Goal: Task Accomplishment & Management: Manage account settings

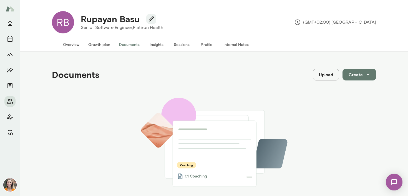
click at [73, 47] on button "Overview" at bounding box center [71, 44] width 25 height 13
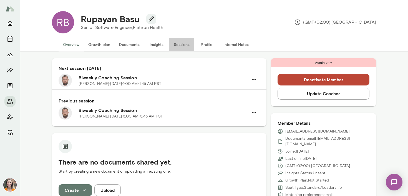
click at [185, 41] on button "Sessions" at bounding box center [181, 44] width 25 height 13
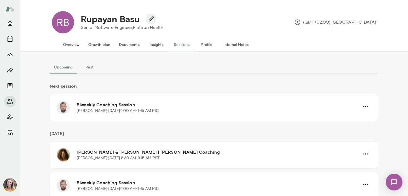
click at [89, 67] on button "Past" at bounding box center [89, 66] width 25 height 13
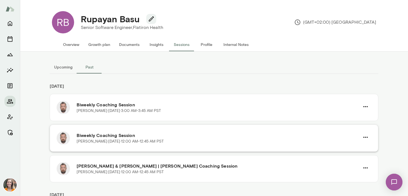
scroll to position [205, 0]
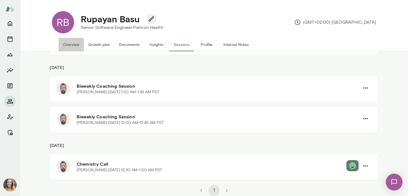
click at [69, 43] on button "Overview" at bounding box center [71, 44] width 25 height 13
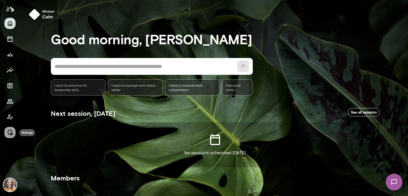
click at [10, 132] on icon "Manage" at bounding box center [10, 132] width 7 height 7
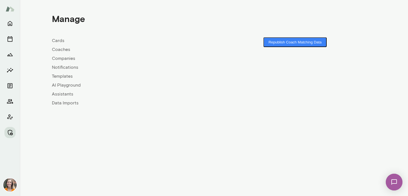
click at [61, 48] on link "Coaches" at bounding box center [133, 49] width 162 height 7
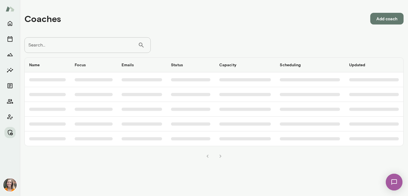
click at [68, 47] on input "Search..." at bounding box center [81, 45] width 114 height 16
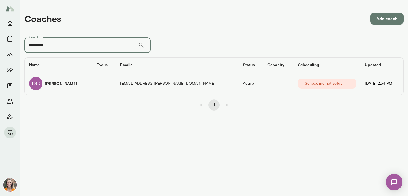
type input "*********"
click at [68, 83] on div "DG Dan Gross" at bounding box center [58, 83] width 58 height 13
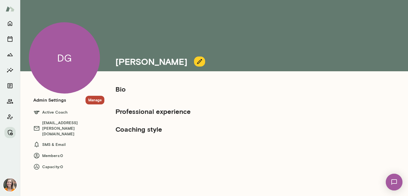
click at [96, 99] on button "Manage" at bounding box center [95, 100] width 19 height 9
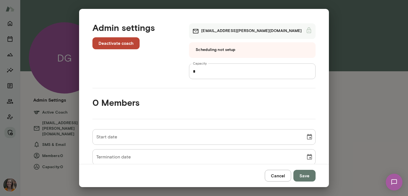
scroll to position [64, 0]
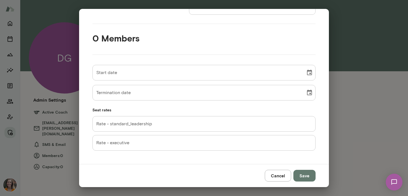
click at [275, 175] on button "Cancel" at bounding box center [278, 176] width 26 height 12
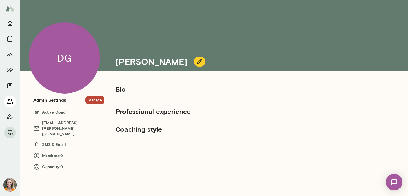
click at [9, 99] on icon "Members" at bounding box center [10, 101] width 7 height 7
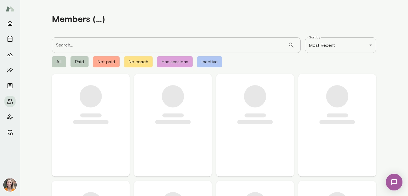
click at [73, 44] on input "Search..." at bounding box center [170, 45] width 236 height 16
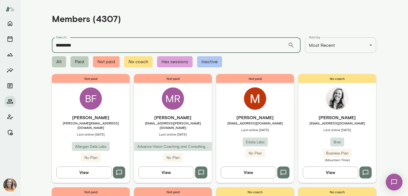
type input "*********"
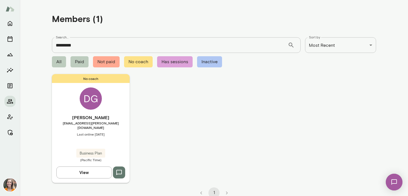
click at [112, 122] on span "dangross@mento.co" at bounding box center [91, 125] width 78 height 9
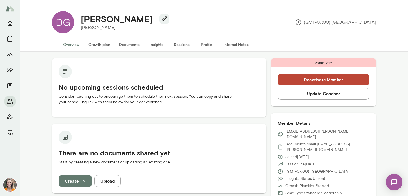
click at [327, 94] on button "Update Coaches" at bounding box center [324, 94] width 92 height 12
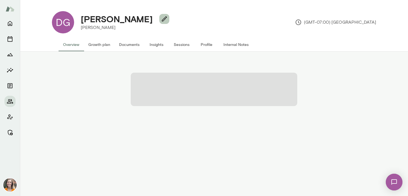
click at [161, 18] on icon "button" at bounding box center [164, 19] width 7 height 7
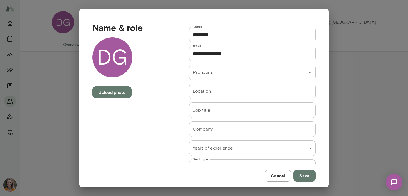
click at [278, 176] on button "Cancel" at bounding box center [278, 176] width 26 height 12
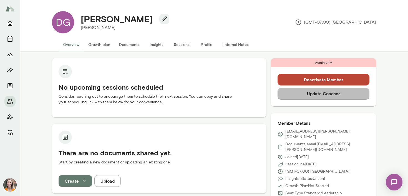
click at [332, 91] on button "Update Coaches" at bounding box center [324, 94] width 92 height 12
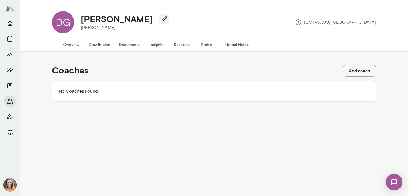
click at [356, 69] on button "Add coach" at bounding box center [359, 71] width 33 height 12
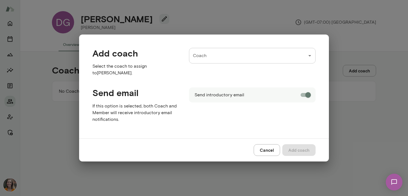
click at [218, 58] on input "Coach" at bounding box center [248, 55] width 113 height 11
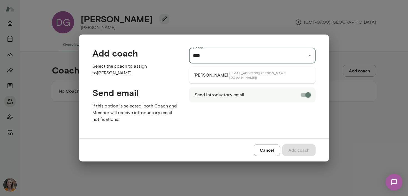
click at [218, 74] on p "[PERSON_NAME]" at bounding box center [211, 75] width 35 height 7
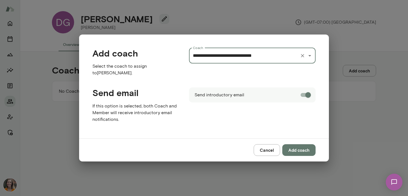
type input "**********"
click at [299, 146] on button "Add coach" at bounding box center [299, 150] width 33 height 12
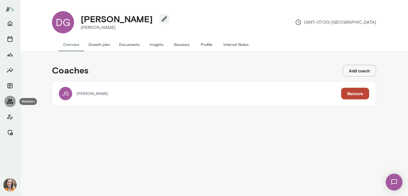
click at [10, 99] on icon "Members" at bounding box center [10, 101] width 7 height 7
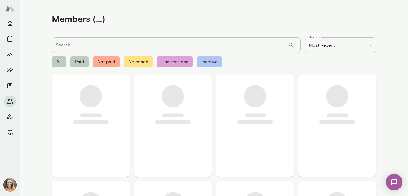
click at [76, 46] on input "Search..." at bounding box center [170, 45] width 236 height 16
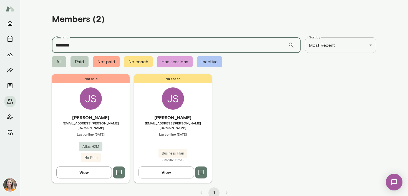
type input "********"
click at [197, 121] on span "[EMAIL_ADDRESS][PERSON_NAME][DOMAIN_NAME]" at bounding box center [173, 125] width 78 height 9
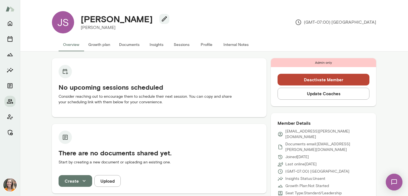
click at [325, 95] on button "Update Coaches" at bounding box center [324, 94] width 92 height 12
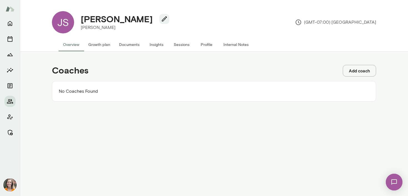
click at [362, 70] on button "Add coach" at bounding box center [359, 71] width 33 height 12
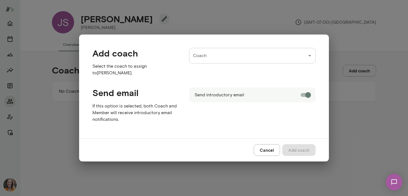
click at [237, 57] on input "Coach" at bounding box center [248, 55] width 113 height 11
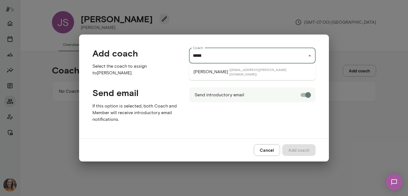
click at [239, 69] on span "( dangross@mento.co )" at bounding box center [271, 71] width 82 height 9
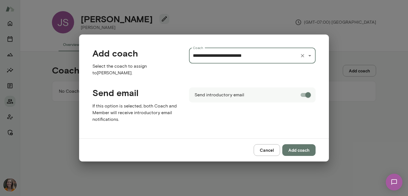
type input "**********"
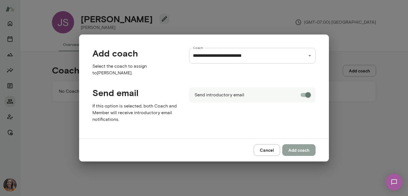
click at [300, 149] on button "Add coach" at bounding box center [299, 150] width 33 height 12
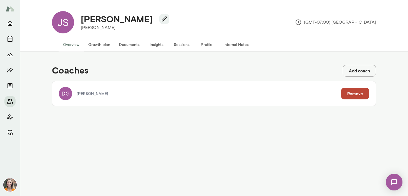
click at [9, 101] on icon "Members" at bounding box center [10, 101] width 7 height 7
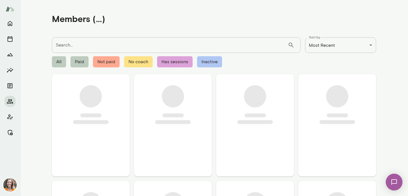
click at [87, 51] on input "Search..." at bounding box center [170, 45] width 236 height 16
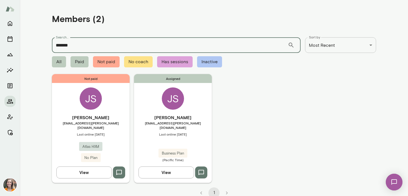
type input "*******"
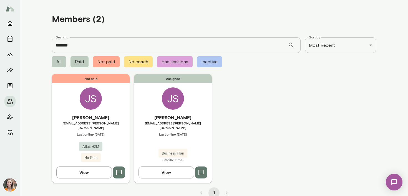
click at [119, 117] on h6 "[PERSON_NAME]" at bounding box center [91, 117] width 78 height 7
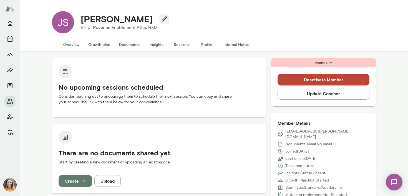
click at [331, 79] on button "Deactivate Member" at bounding box center [324, 80] width 92 height 12
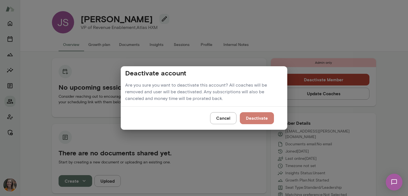
click at [262, 118] on button "Deactivate" at bounding box center [257, 118] width 34 height 12
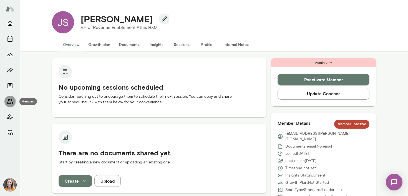
click at [10, 100] on icon "Members" at bounding box center [10, 101] width 7 height 7
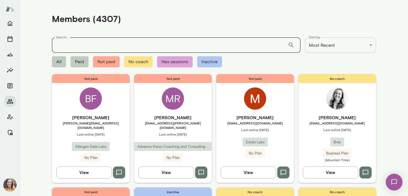
click at [79, 46] on input "Search..." at bounding box center [170, 45] width 236 height 16
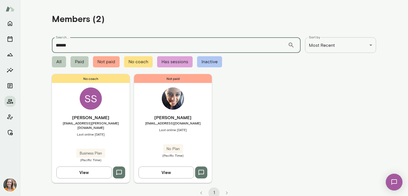
type input "******"
click at [107, 116] on h6 "[PERSON_NAME]" at bounding box center [91, 117] width 78 height 7
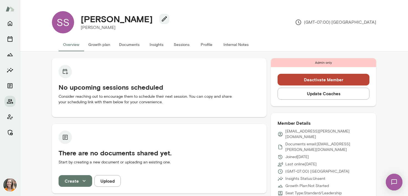
click at [329, 93] on button "Update Coaches" at bounding box center [324, 94] width 92 height 12
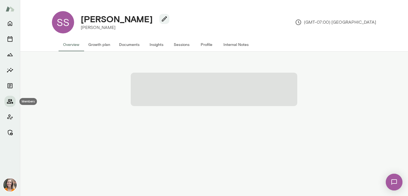
click at [10, 103] on icon "Members" at bounding box center [10, 101] width 6 height 4
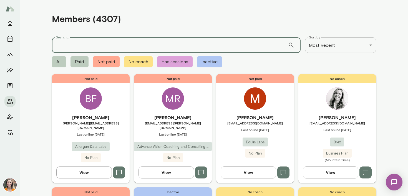
click at [85, 44] on input "Search..." at bounding box center [170, 45] width 236 height 16
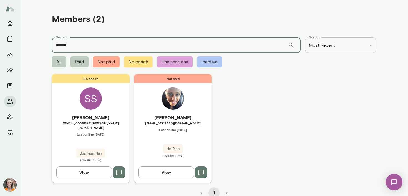
type input "******"
click at [116, 126] on div "Siddhi Sundar siddhisundar@mento.co Last online August 28 Business Plan (Pacifi…" at bounding box center [91, 138] width 78 height 48
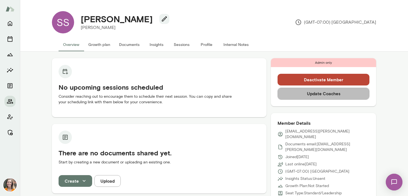
click at [322, 92] on button "Update Coaches" at bounding box center [324, 94] width 92 height 12
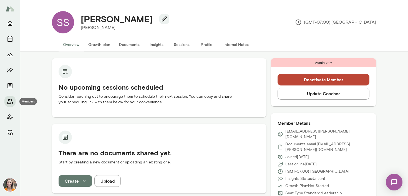
click at [11, 105] on button "Members" at bounding box center [9, 101] width 11 height 11
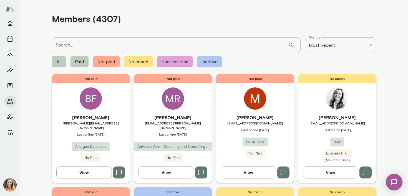
click at [74, 44] on input "Search..." at bounding box center [170, 45] width 236 height 16
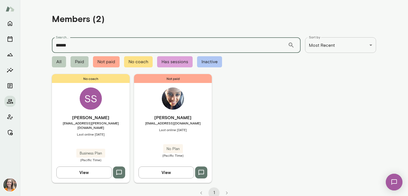
type input "******"
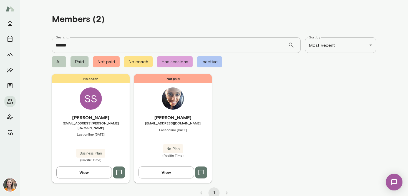
click at [115, 124] on span "[EMAIL_ADDRESS][PERSON_NAME][DOMAIN_NAME]" at bounding box center [91, 125] width 78 height 9
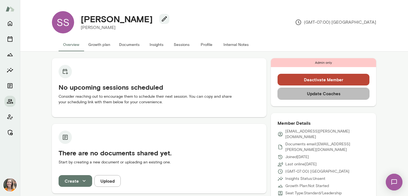
click at [329, 96] on button "Update Coaches" at bounding box center [324, 94] width 92 height 12
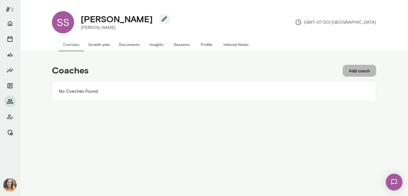
click at [362, 70] on button "Add coach" at bounding box center [359, 71] width 33 height 12
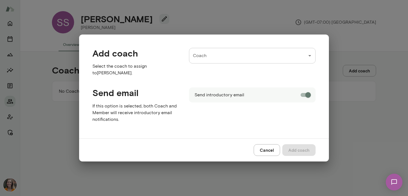
click at [202, 56] on div "Coach Coach" at bounding box center [252, 56] width 127 height 16
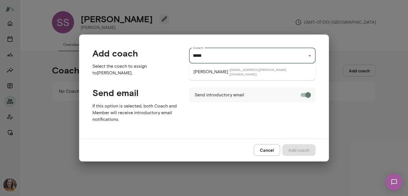
click at [223, 71] on li "Renate Stoiber ( renatestoiber@mento.co )" at bounding box center [252, 72] width 127 height 12
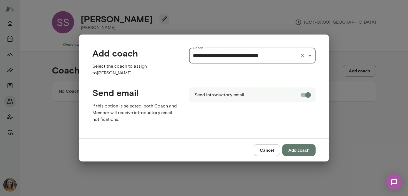
type input "**********"
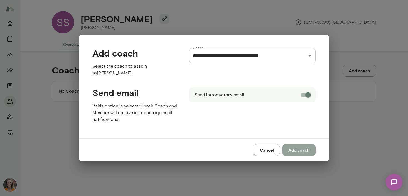
click at [301, 150] on button "Add coach" at bounding box center [299, 150] width 33 height 12
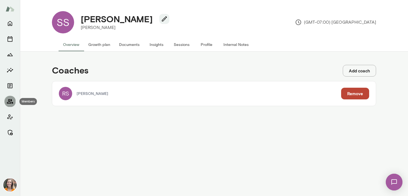
click at [9, 103] on icon "Members" at bounding box center [10, 101] width 7 height 7
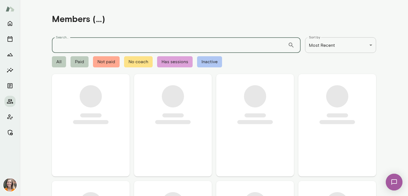
click at [81, 45] on input "Search..." at bounding box center [170, 45] width 236 height 16
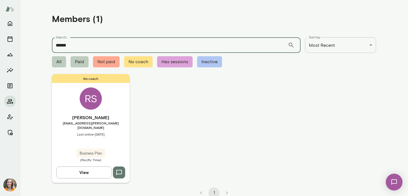
type input "******"
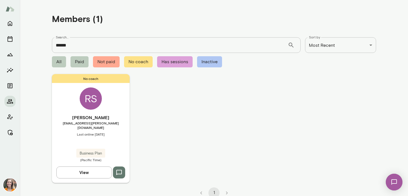
click at [118, 120] on h6 "[PERSON_NAME]" at bounding box center [91, 117] width 78 height 7
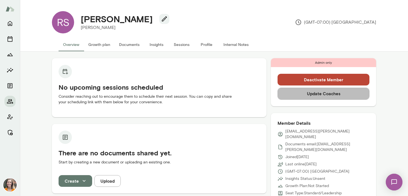
click at [320, 94] on button "Update Coaches" at bounding box center [324, 94] width 92 height 12
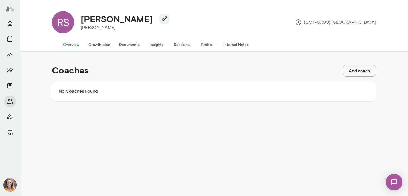
click at [360, 74] on button "Add coach" at bounding box center [359, 71] width 33 height 12
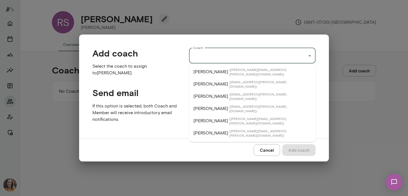
click at [211, 52] on input "Coach" at bounding box center [248, 55] width 113 height 11
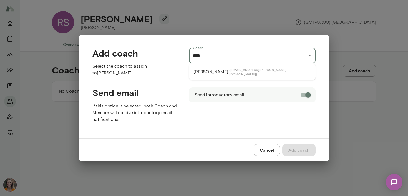
click at [232, 72] on span "( siddhisundar@mento.co )" at bounding box center [271, 71] width 82 height 9
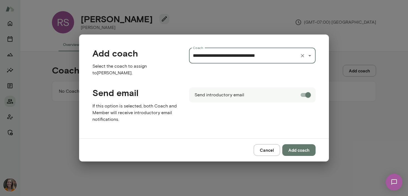
type input "**********"
click at [300, 151] on button "Add coach" at bounding box center [299, 150] width 33 height 12
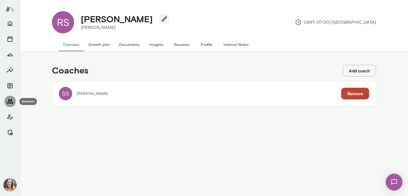
click at [9, 100] on icon "Members" at bounding box center [10, 101] width 7 height 7
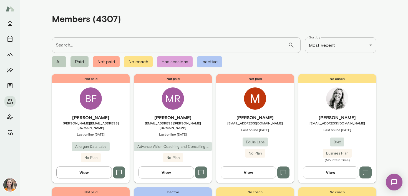
click at [75, 47] on input "Search..." at bounding box center [170, 45] width 236 height 16
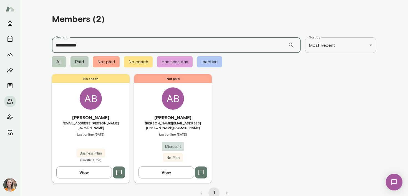
type input "**********"
click at [112, 119] on h6 "[PERSON_NAME]" at bounding box center [91, 117] width 78 height 7
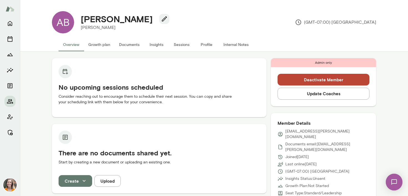
click at [325, 95] on button "Update Coaches" at bounding box center [324, 94] width 92 height 12
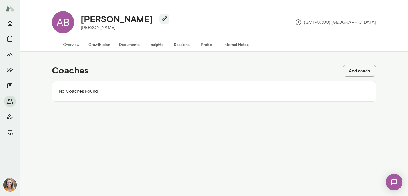
click at [361, 68] on button "Add coach" at bounding box center [359, 71] width 33 height 12
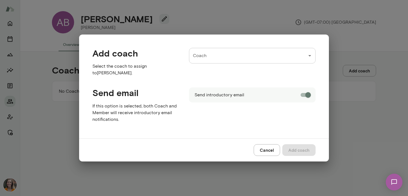
click at [230, 59] on input "Coach" at bounding box center [248, 55] width 113 height 11
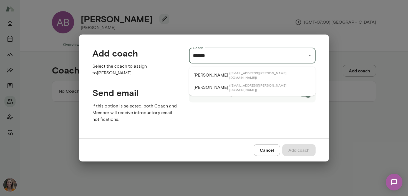
click at [241, 86] on span "( michellerangel@mento.co )" at bounding box center [271, 87] width 82 height 9
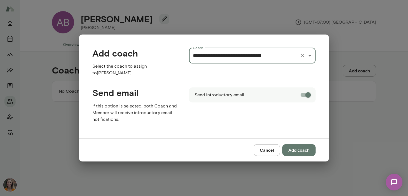
type input "**********"
click at [300, 146] on button "Add coach" at bounding box center [299, 150] width 33 height 12
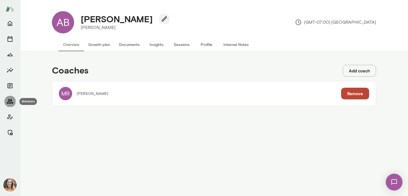
click at [9, 100] on icon "Members" at bounding box center [10, 101] width 7 height 7
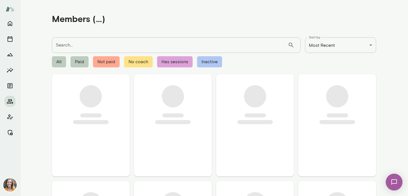
click at [94, 44] on input "Search..." at bounding box center [170, 45] width 236 height 16
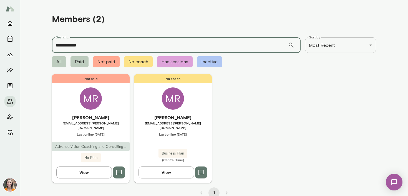
type input "**********"
click at [111, 117] on h6 "[PERSON_NAME]" at bounding box center [91, 117] width 78 height 7
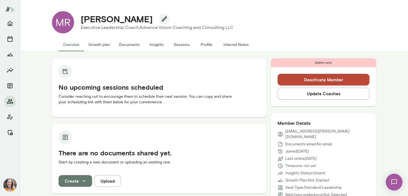
click at [331, 78] on button "Deactivate Member" at bounding box center [324, 80] width 92 height 12
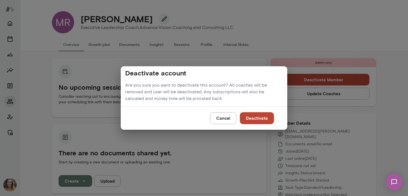
click at [254, 119] on button "Deactivate" at bounding box center [257, 118] width 34 height 12
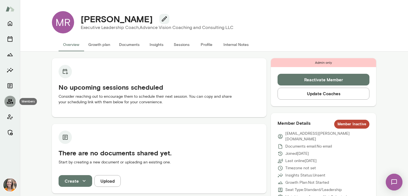
click at [9, 99] on icon "Members" at bounding box center [10, 101] width 7 height 7
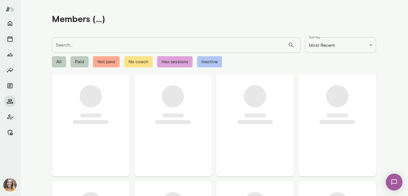
click at [81, 46] on input "Search..." at bounding box center [170, 45] width 236 height 16
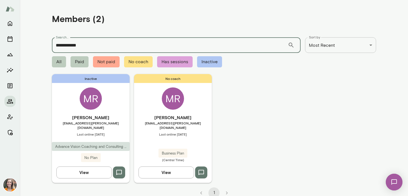
type input "**********"
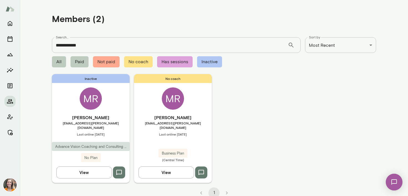
click at [194, 121] on span "[EMAIL_ADDRESS][PERSON_NAME][DOMAIN_NAME]" at bounding box center [173, 125] width 78 height 9
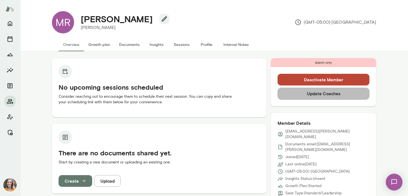
click at [338, 94] on button "Update Coaches" at bounding box center [324, 94] width 92 height 12
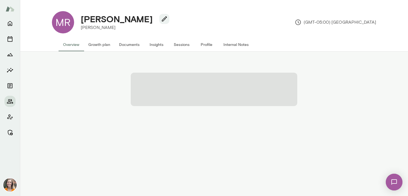
drag, startPoint x: 146, startPoint y: 19, endPoint x: 78, endPoint y: 19, distance: 67.5
click at [78, 19] on div "[PERSON_NAME]" at bounding box center [122, 19] width 93 height 11
copy h4 "[PERSON_NAME]"
click at [9, 102] on icon "Members" at bounding box center [10, 101] width 6 height 4
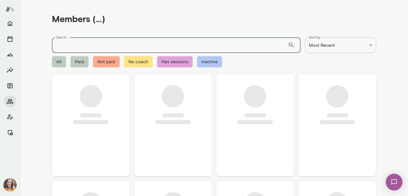
click at [85, 46] on input "Search..." at bounding box center [170, 45] width 236 height 16
paste input "**********"
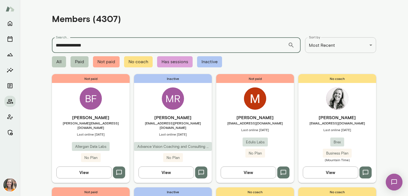
type input "**********"
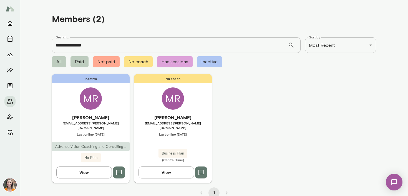
click at [200, 119] on h6 "[PERSON_NAME]" at bounding box center [173, 117] width 78 height 7
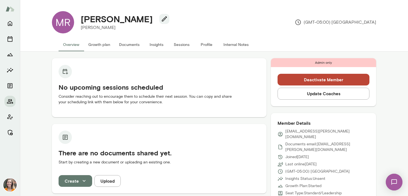
click at [324, 92] on button "Update Coaches" at bounding box center [324, 94] width 92 height 12
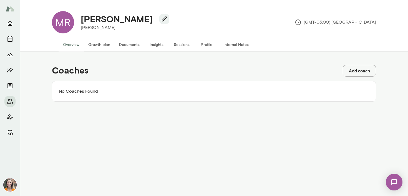
click at [364, 69] on button "Add coach" at bounding box center [359, 71] width 33 height 12
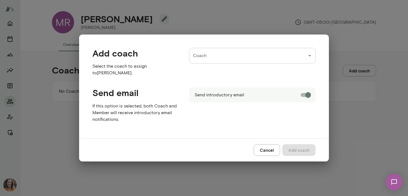
click at [202, 56] on div "Coach Coach" at bounding box center [252, 56] width 127 height 16
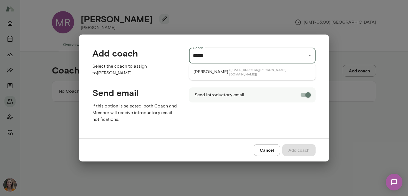
click at [230, 69] on span "( [EMAIL_ADDRESS][PERSON_NAME][DOMAIN_NAME] )" at bounding box center [271, 71] width 82 height 9
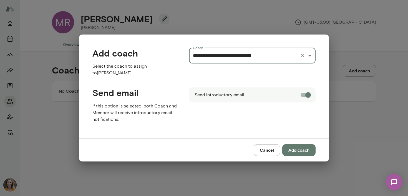
type input "**********"
click at [303, 150] on button "Add coach" at bounding box center [299, 150] width 33 height 12
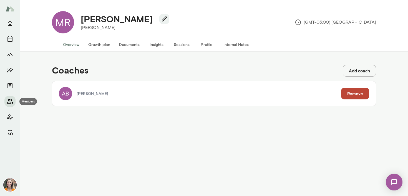
click at [11, 99] on icon "Members" at bounding box center [10, 101] width 6 height 4
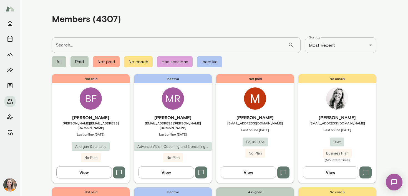
click at [82, 46] on input "Search..." at bounding box center [170, 45] width 236 height 16
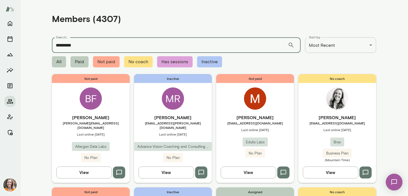
type input "**********"
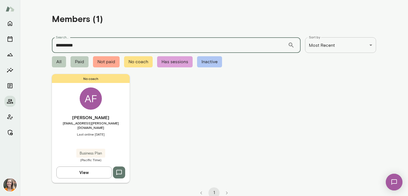
click at [117, 115] on h6 "[PERSON_NAME]" at bounding box center [91, 117] width 78 height 7
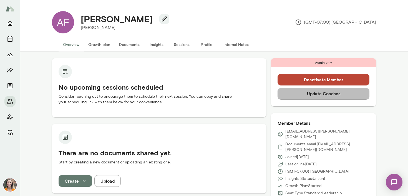
click at [333, 94] on button "Update Coaches" at bounding box center [324, 94] width 92 height 12
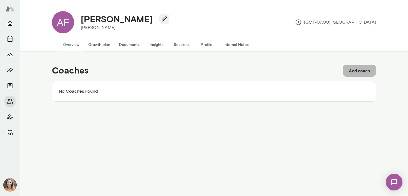
click at [364, 69] on button "Add coach" at bounding box center [359, 71] width 33 height 12
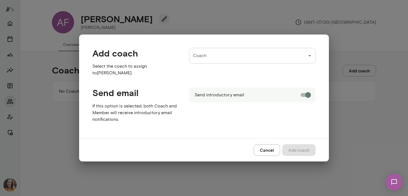
click at [200, 61] on div "Coach Coach" at bounding box center [252, 56] width 127 height 16
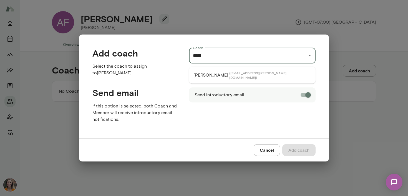
click at [230, 74] on span "( [EMAIL_ADDRESS][PERSON_NAME][DOMAIN_NAME] )" at bounding box center [271, 75] width 82 height 9
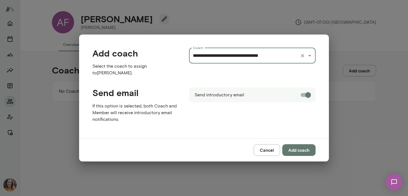
type input "**********"
click at [300, 146] on button "Add coach" at bounding box center [299, 150] width 33 height 12
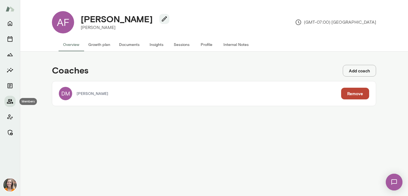
click at [10, 101] on icon "Members" at bounding box center [10, 101] width 7 height 7
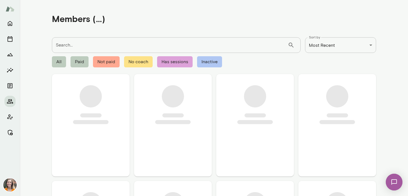
click at [96, 44] on input "Search..." at bounding box center [170, 45] width 236 height 16
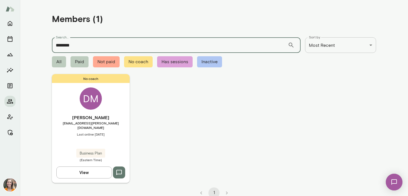
type input "********"
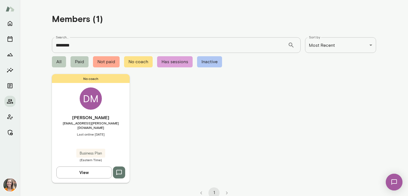
click at [114, 117] on h6 "[PERSON_NAME]" at bounding box center [91, 117] width 78 height 7
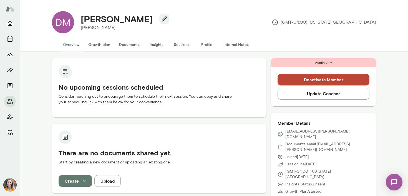
click at [328, 93] on button "Update Coaches" at bounding box center [324, 94] width 92 height 12
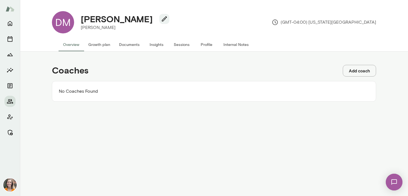
click at [364, 68] on button "Add coach" at bounding box center [359, 71] width 33 height 12
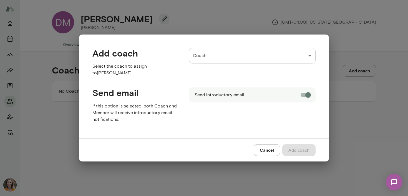
click at [208, 58] on input "Coach" at bounding box center [248, 55] width 113 height 11
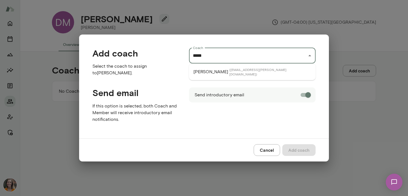
click at [230, 71] on span "( [EMAIL_ADDRESS][PERSON_NAME][DOMAIN_NAME] )" at bounding box center [271, 71] width 82 height 9
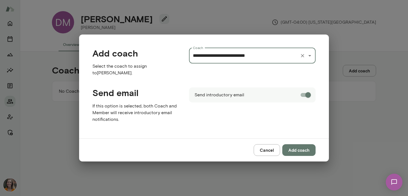
type input "**********"
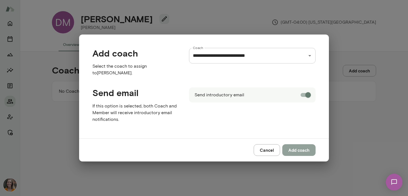
click at [297, 149] on button "Add coach" at bounding box center [299, 150] width 33 height 12
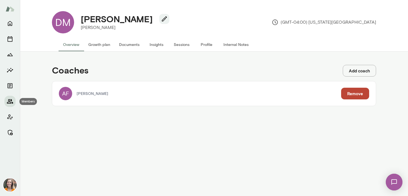
click at [9, 101] on icon "Members" at bounding box center [10, 101] width 6 height 4
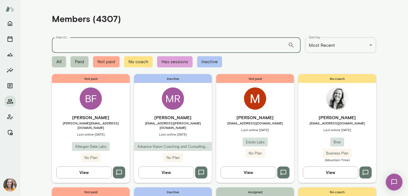
click at [74, 48] on input "Search..." at bounding box center [170, 45] width 236 height 16
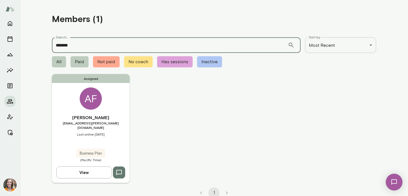
type input "*******"
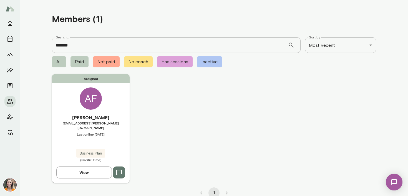
click at [124, 125] on div "[PERSON_NAME] [EMAIL_ADDRESS][PERSON_NAME][DOMAIN_NAME] Last online [DATE] Busi…" at bounding box center [91, 138] width 78 height 48
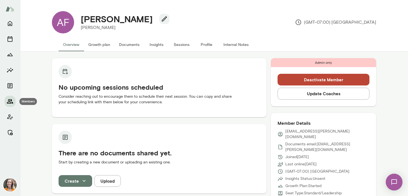
click at [10, 102] on icon "Members" at bounding box center [10, 101] width 6 height 4
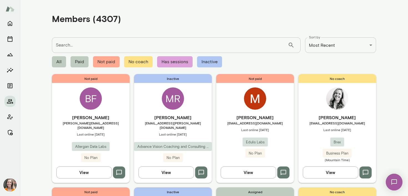
click at [87, 46] on input "Search..." at bounding box center [170, 45] width 236 height 16
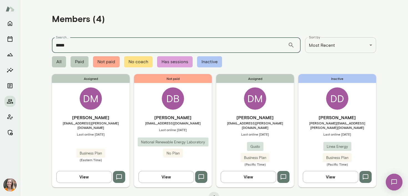
type input "*****"
click at [111, 124] on span "[EMAIL_ADDRESS][PERSON_NAME][DOMAIN_NAME]" at bounding box center [91, 125] width 78 height 9
